Goal: Transaction & Acquisition: Book appointment/travel/reservation

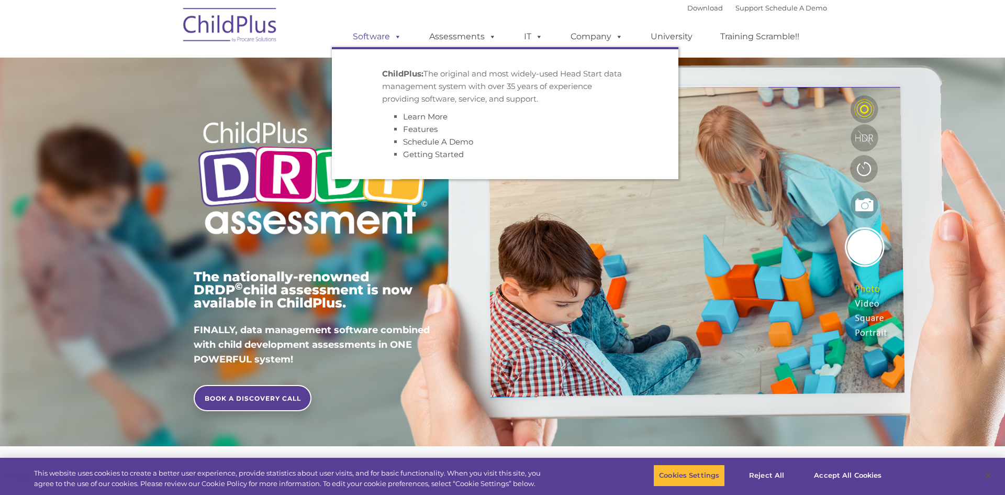
click at [373, 39] on link "Software" at bounding box center [377, 36] width 70 height 21
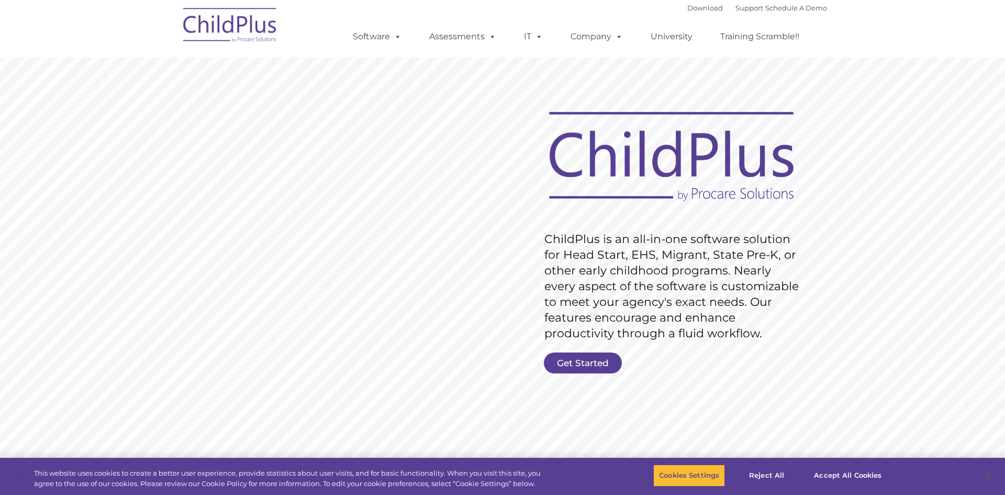
click at [433, 80] on rs-slide "Request Pricing ChildPlus is an all-in-one software solution for Head Start, EH…" at bounding box center [502, 272] width 1005 height 471
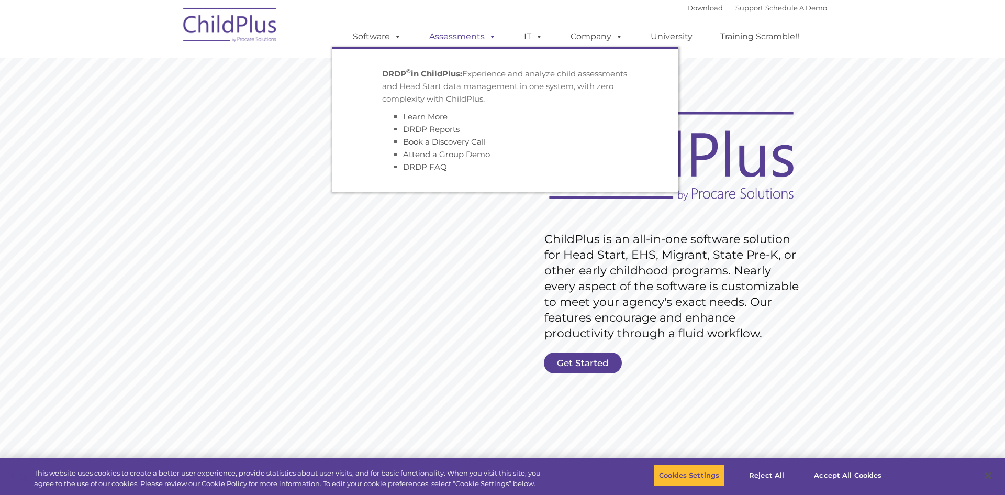
click at [466, 33] on link "Assessments" at bounding box center [463, 36] width 88 height 21
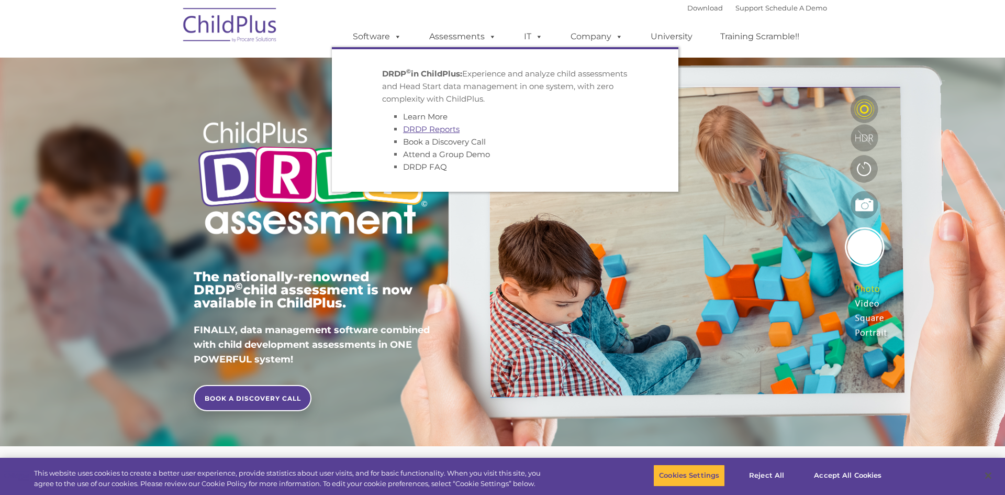
click at [414, 129] on link "DRDP Reports" at bounding box center [431, 129] width 57 height 10
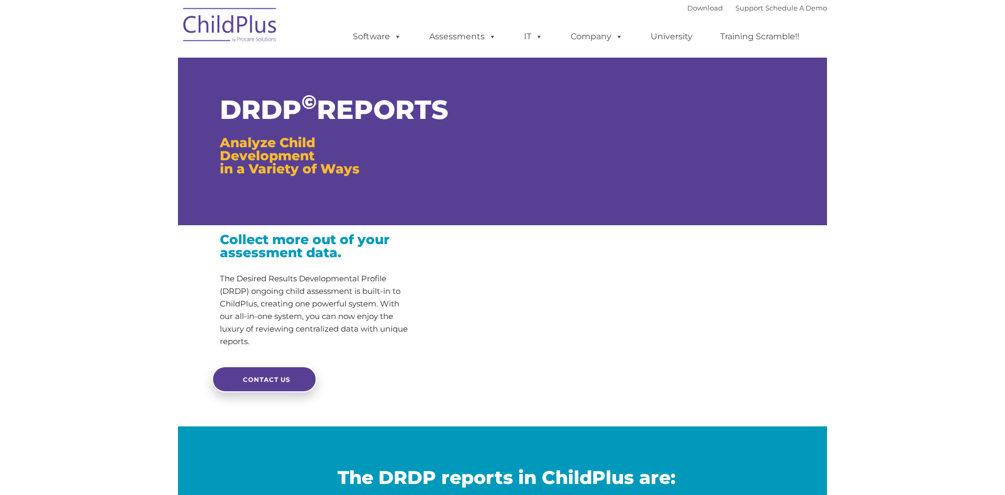
type input ""
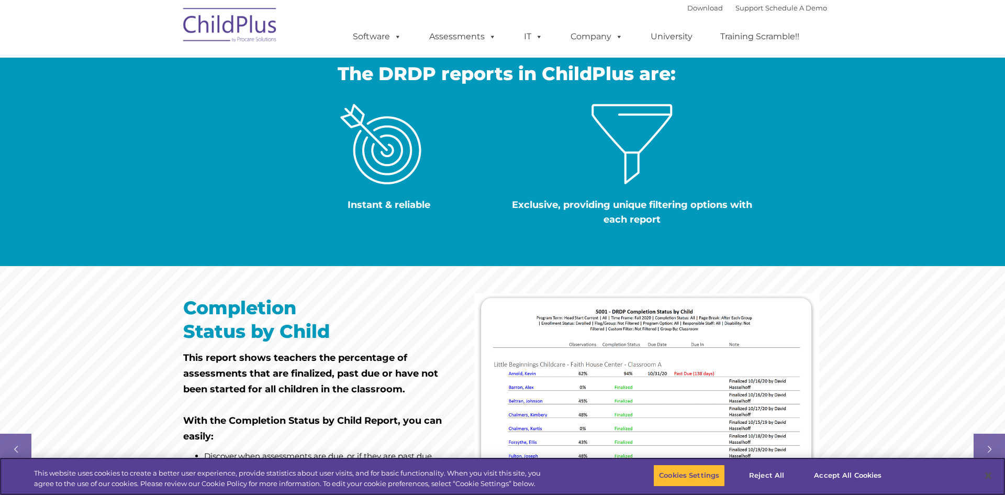
scroll to position [511, 0]
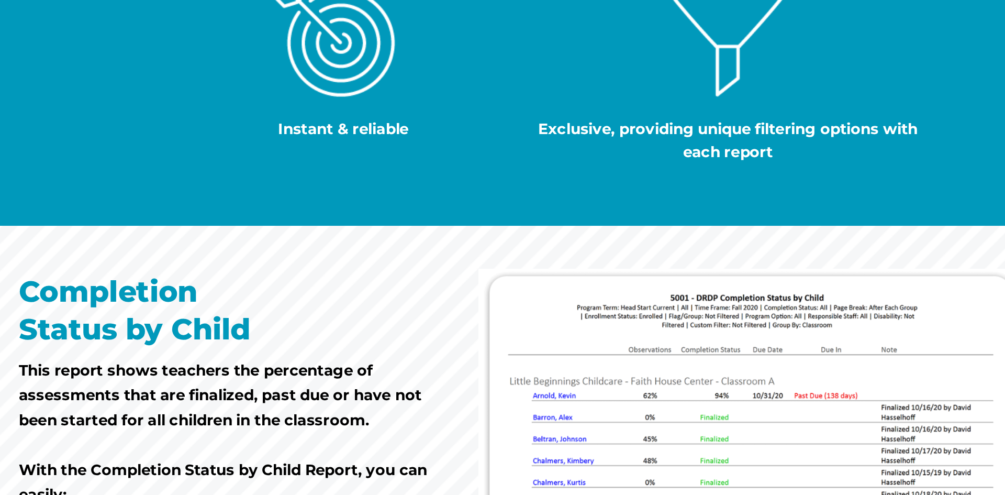
click at [467, 341] on rs-slide "Completion Status by Child This report shows teachers the percentage of assessm…" at bounding box center [502, 451] width 1005 height 367
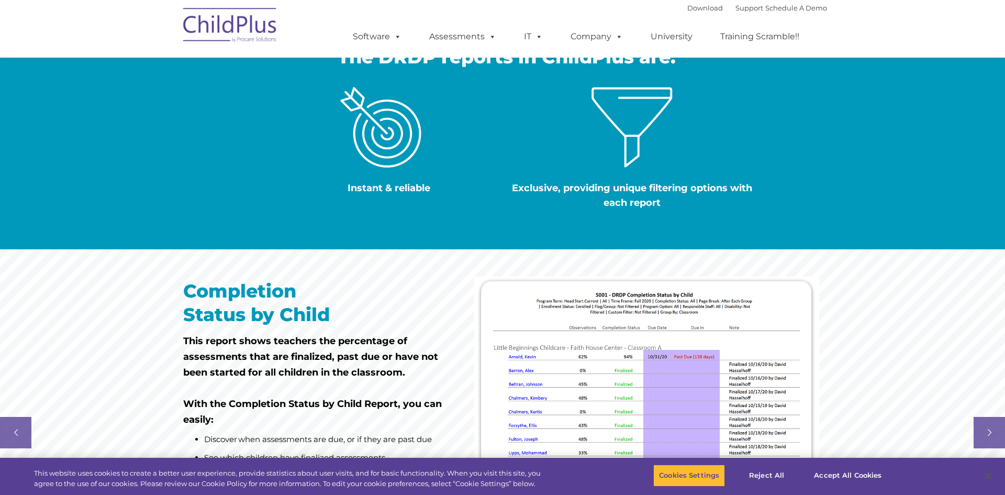
scroll to position [528, 0]
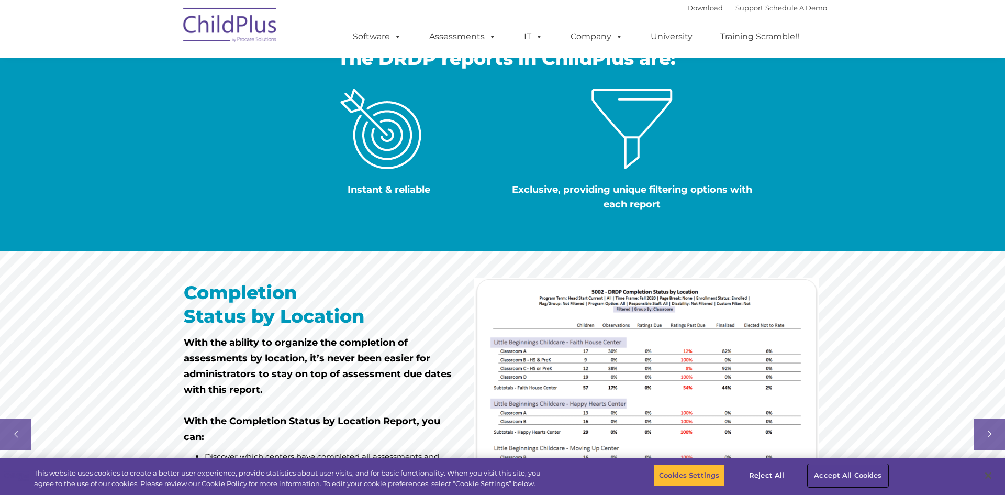
click at [824, 471] on button "Accept All Cookies" at bounding box center [847, 475] width 79 height 22
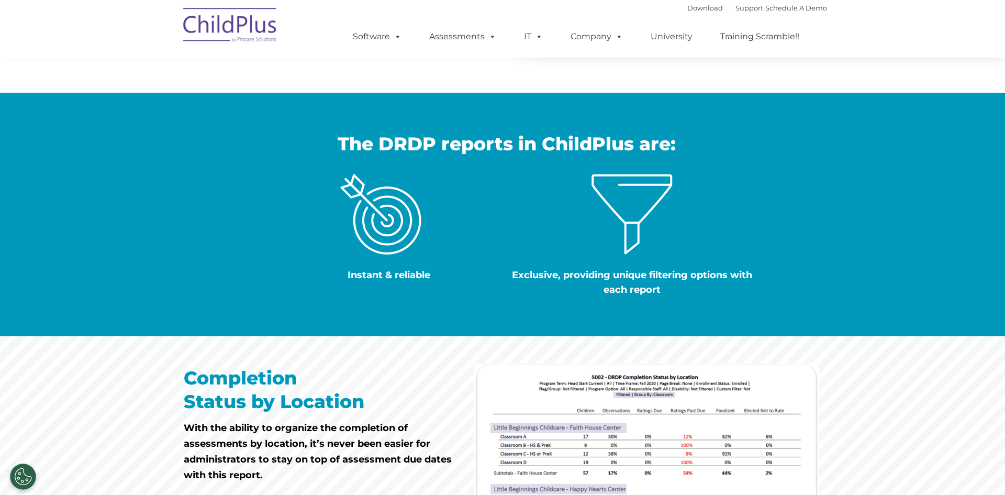
scroll to position [444, 0]
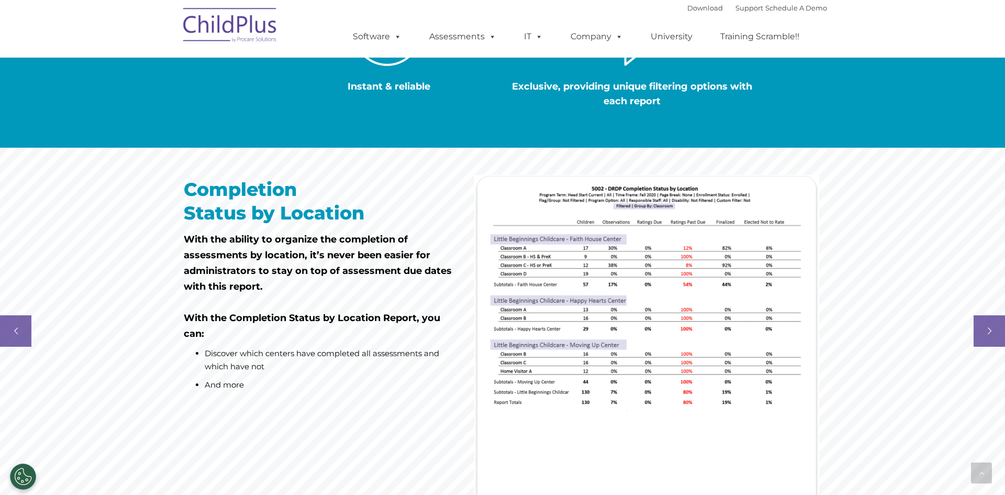
scroll to position [601, 0]
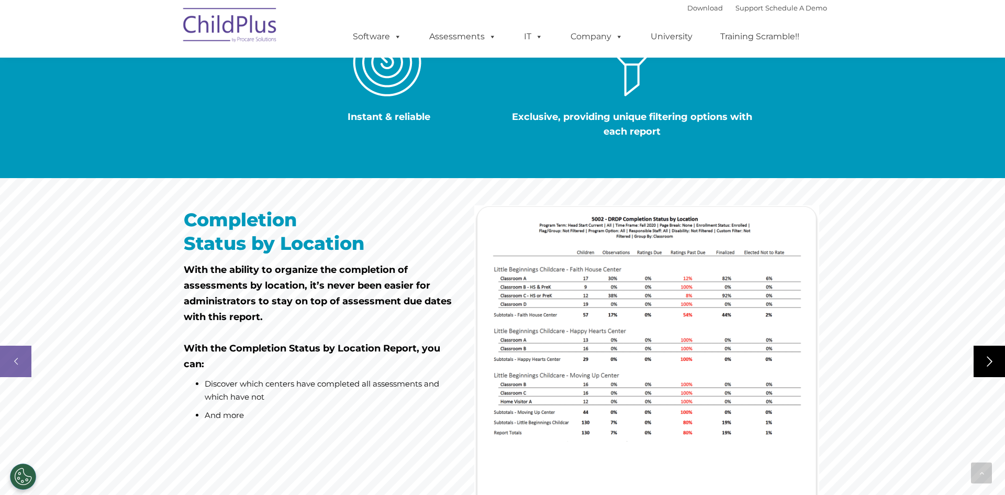
click at [985, 346] on rs-arrow at bounding box center [989, 361] width 31 height 31
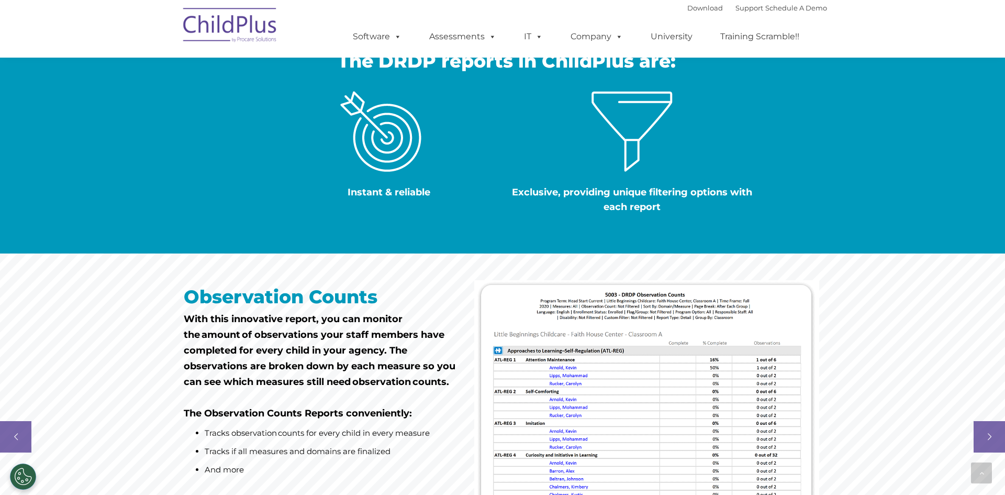
scroll to position [526, 0]
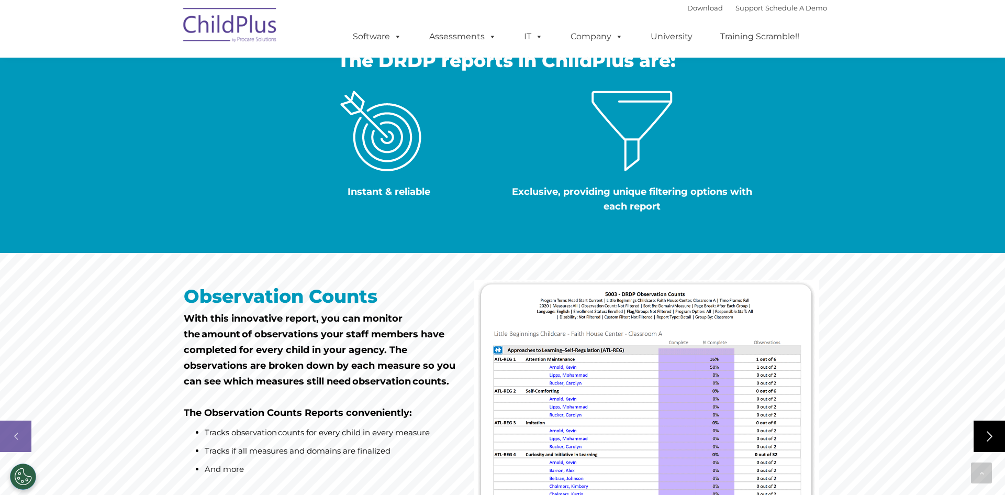
click at [992, 420] on rs-arrow at bounding box center [989, 435] width 31 height 31
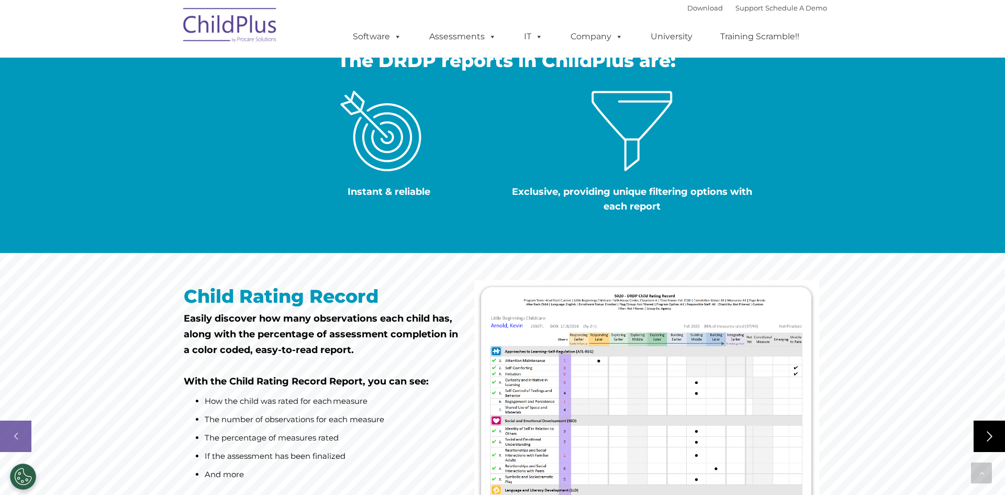
click at [982, 420] on rs-arrow at bounding box center [989, 435] width 31 height 31
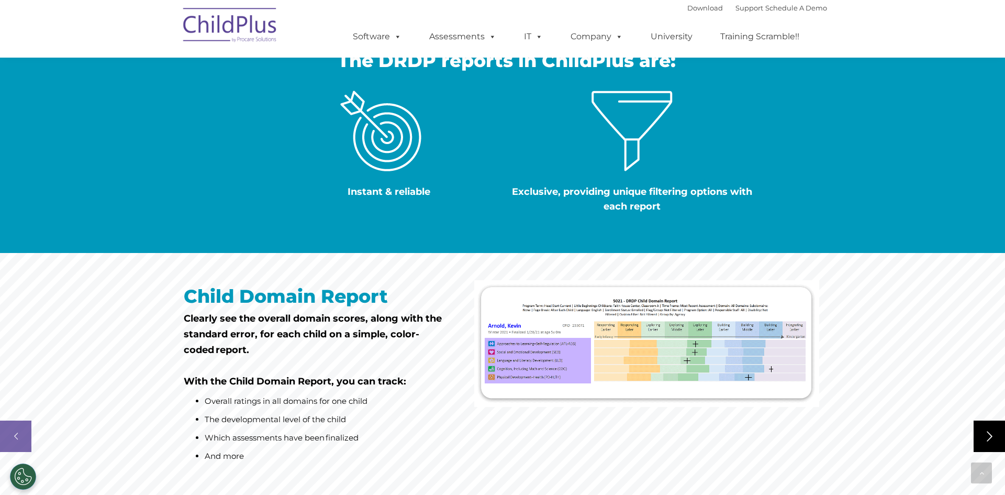
click at [982, 420] on rs-arrow at bounding box center [989, 435] width 31 height 31
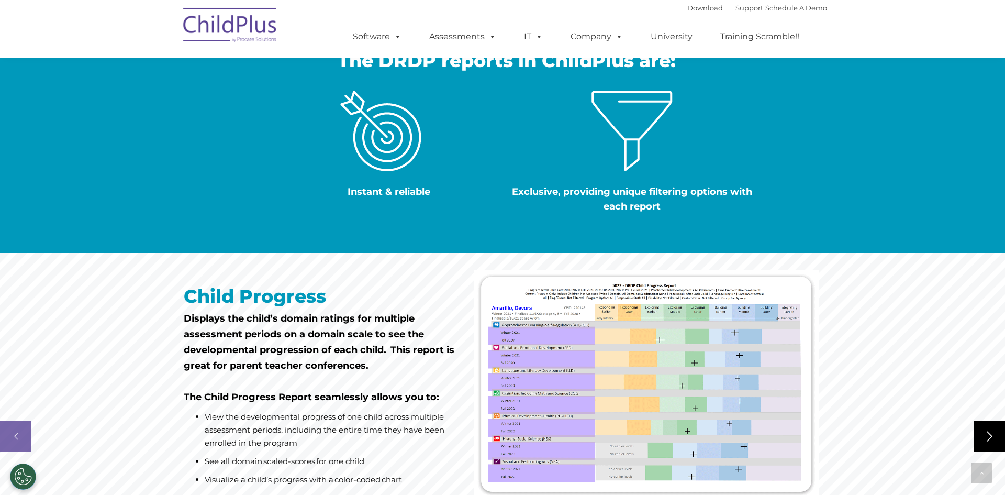
click at [982, 420] on rs-arrow at bounding box center [989, 435] width 31 height 31
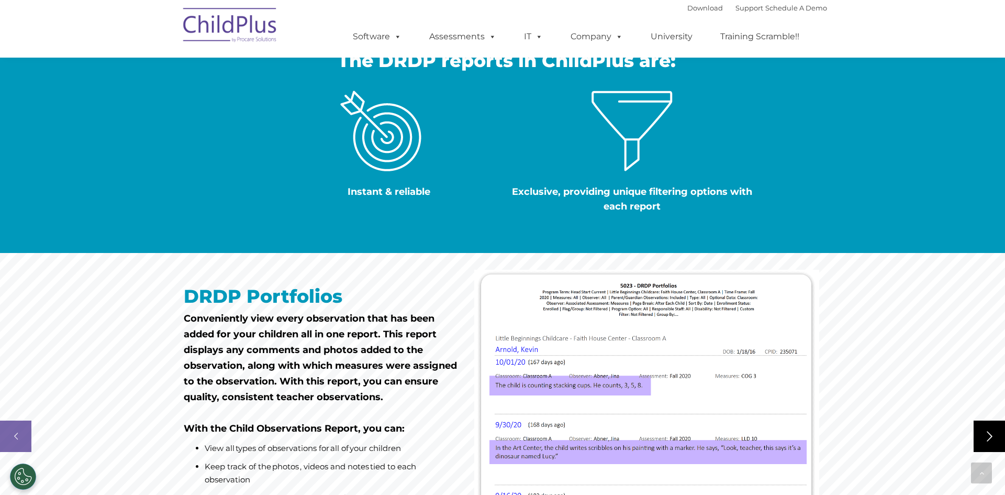
click at [978, 420] on rs-arrow at bounding box center [989, 435] width 31 height 31
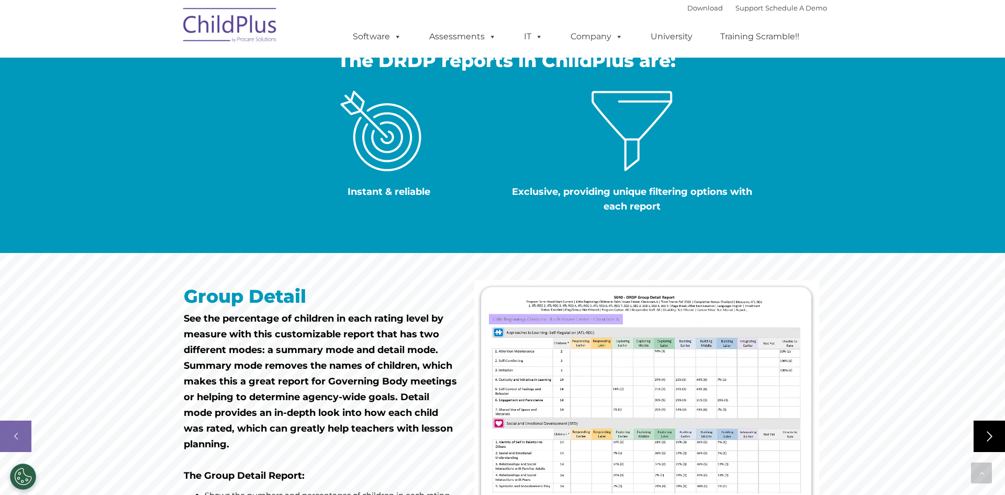
click at [978, 420] on rs-arrow at bounding box center [989, 435] width 31 height 31
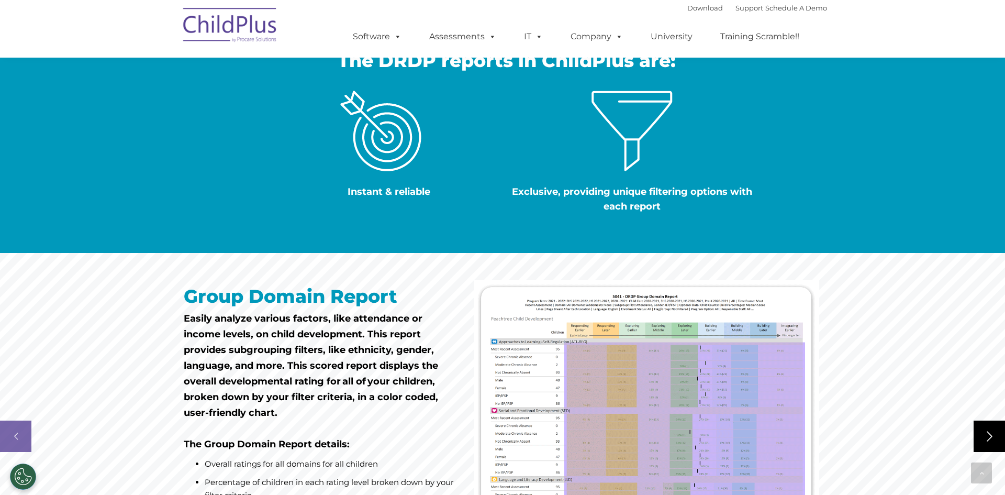
click at [993, 420] on rs-arrow at bounding box center [989, 435] width 31 height 31
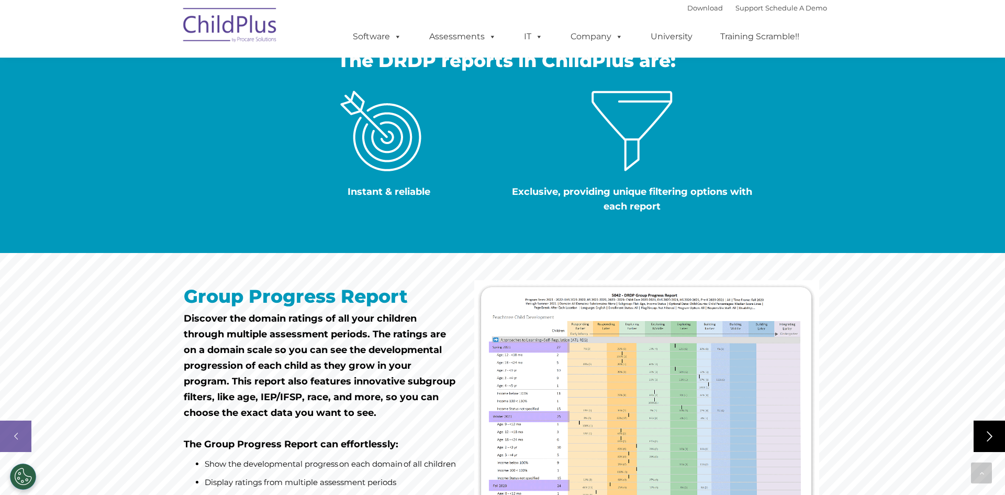
click at [993, 420] on rs-arrow at bounding box center [989, 435] width 31 height 31
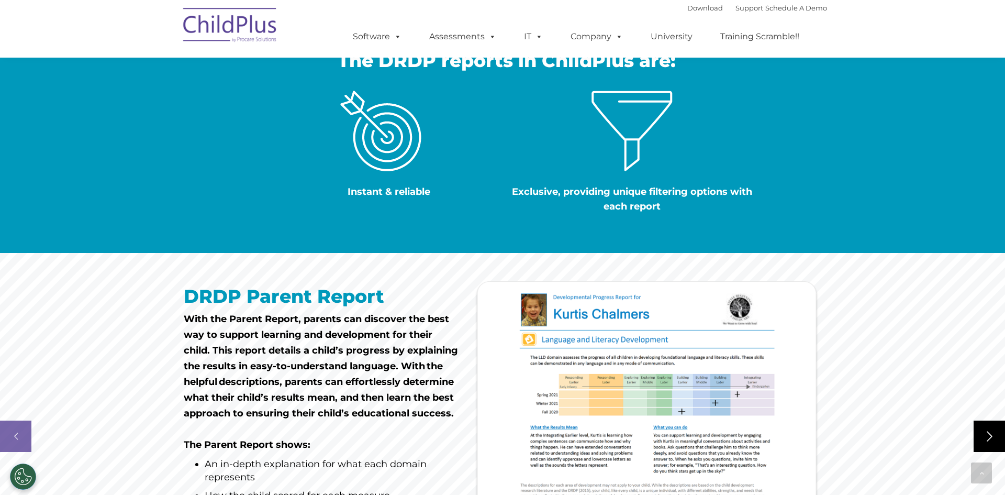
click at [989, 420] on rs-arrow at bounding box center [989, 435] width 31 height 31
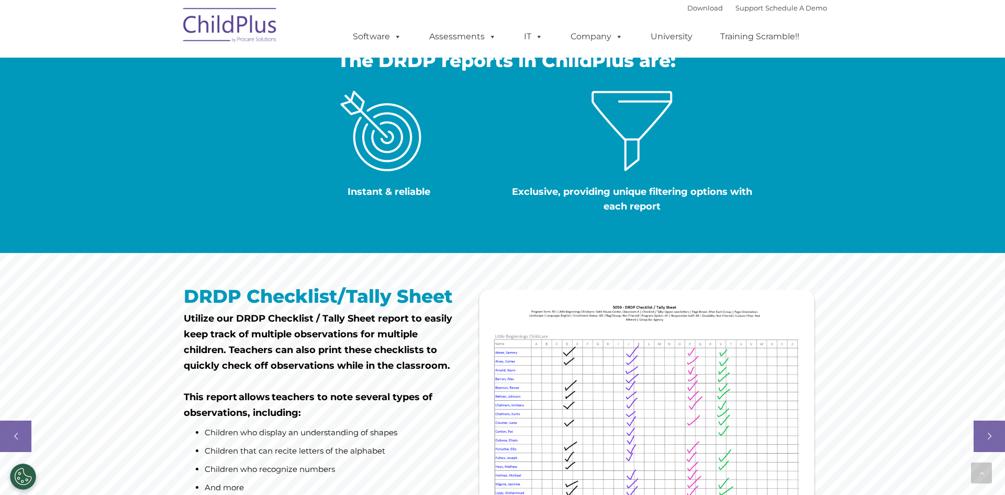
click at [266, 38] on img at bounding box center [230, 27] width 105 height 52
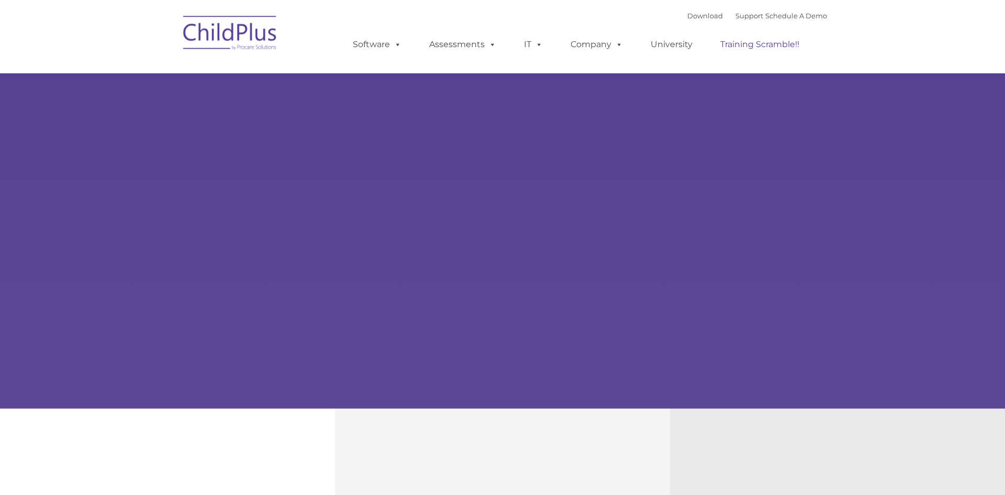
type input ""
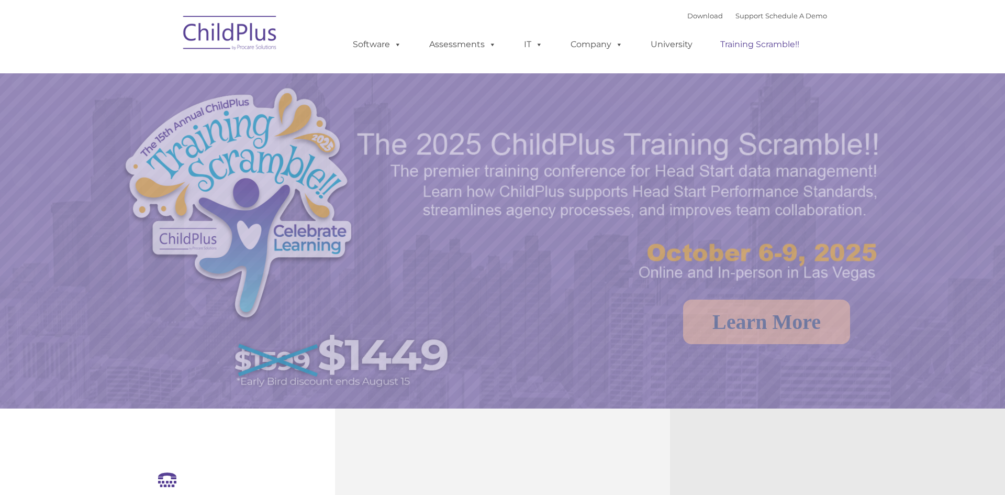
select select "MEDIUM"
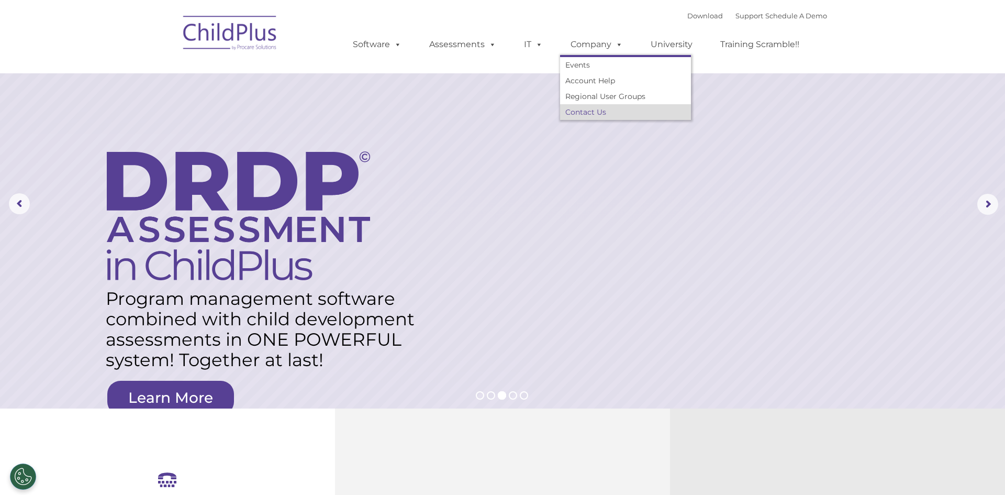
click at [592, 110] on link "Contact Us" at bounding box center [625, 112] width 131 height 16
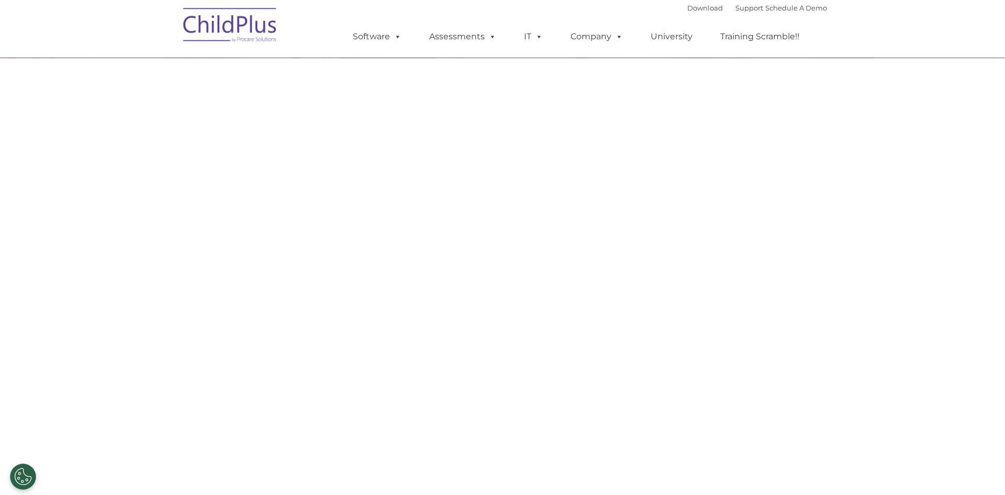
select select "MEDIUM"
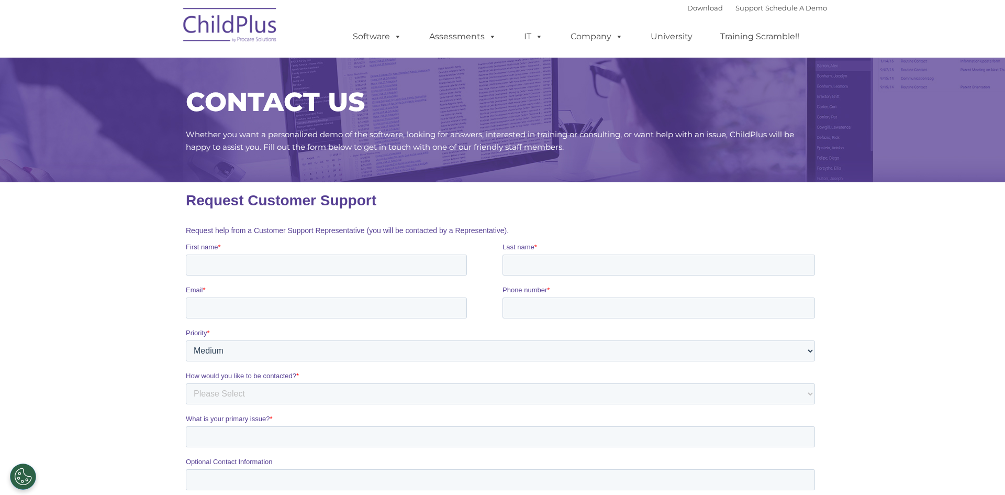
click at [81, 215] on section "CONTACT US Whether you want a personalized demo of the software, looking for an…" at bounding box center [502, 344] width 1005 height 689
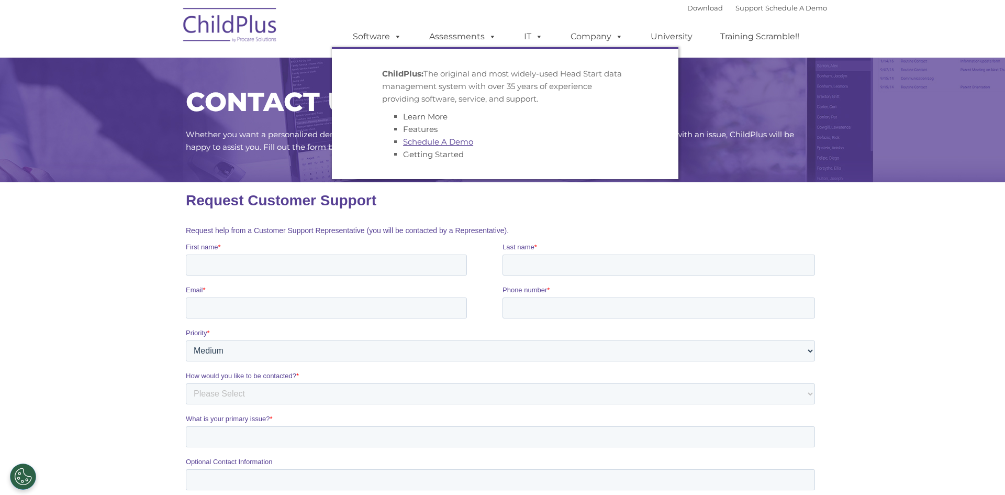
click at [455, 139] on link "Schedule A Demo" at bounding box center [438, 142] width 70 height 10
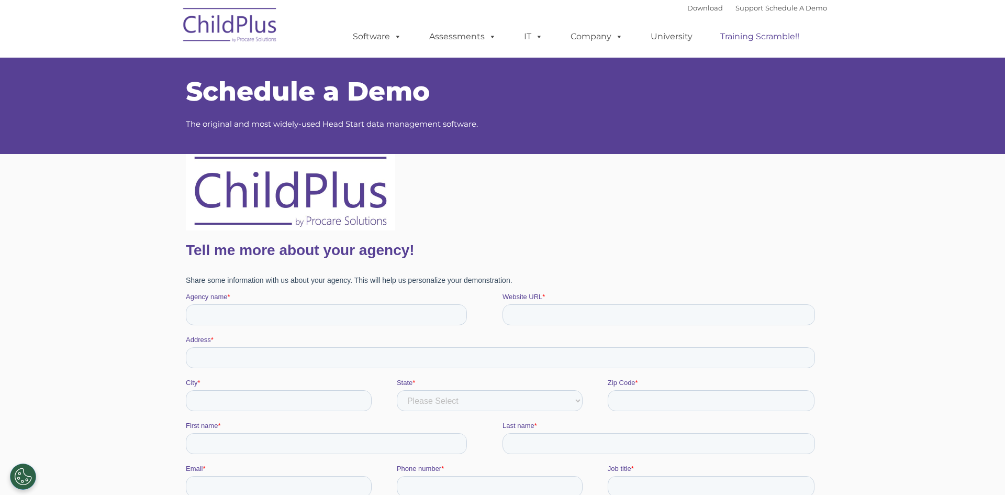
click at [782, 38] on link "Training Scramble!!" at bounding box center [760, 36] width 100 height 21
